Goal: Find specific page/section: Find specific page/section

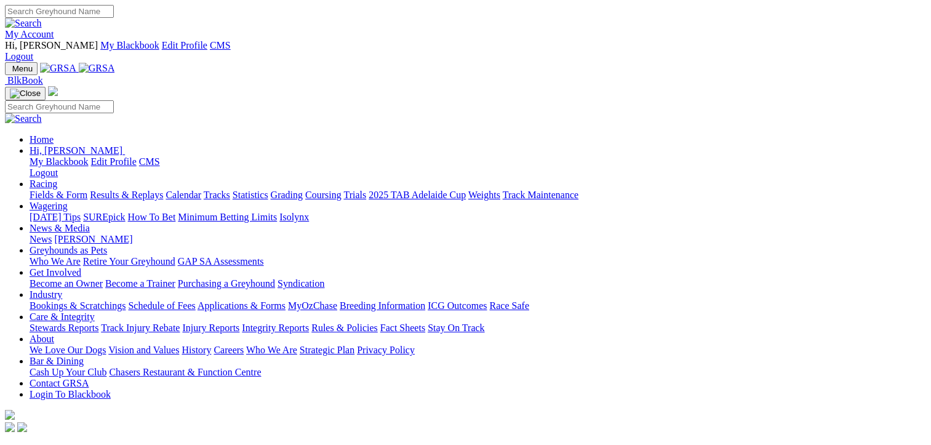
click at [201, 190] on link "Calendar" at bounding box center [184, 195] width 36 height 10
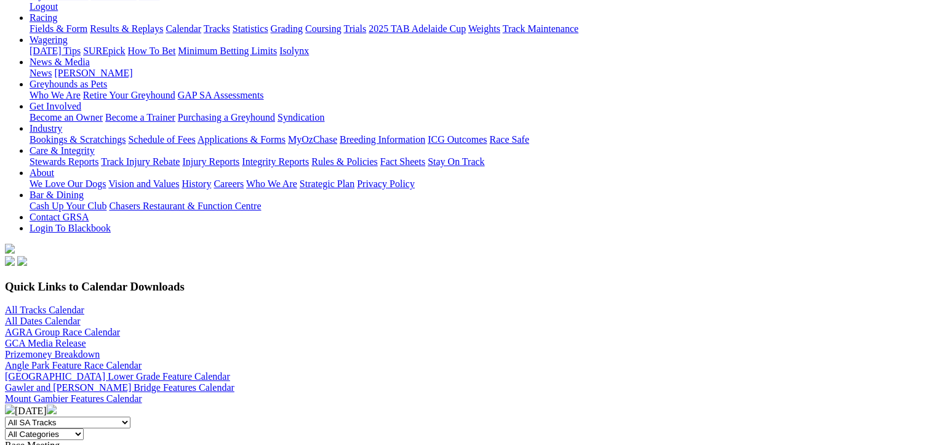
scroll to position [185, 0]
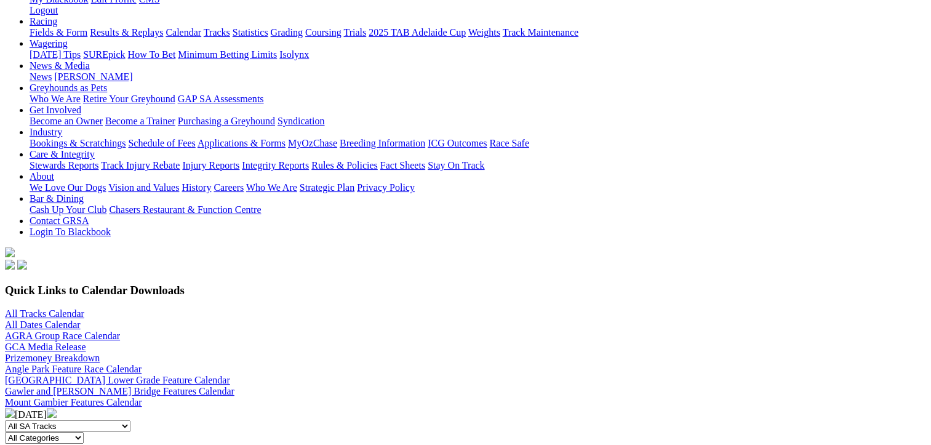
click at [57, 408] on img at bounding box center [52, 413] width 10 height 10
